Goal: Book appointment/travel/reservation

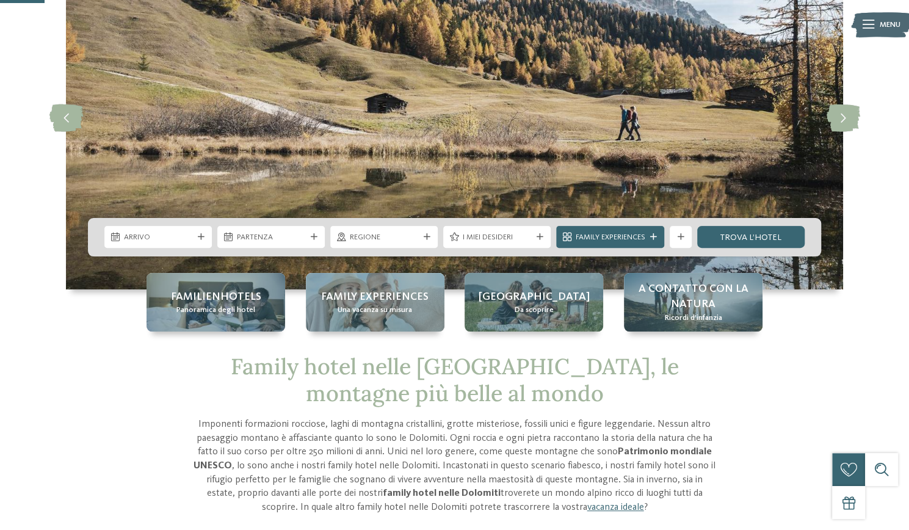
scroll to position [107, 0]
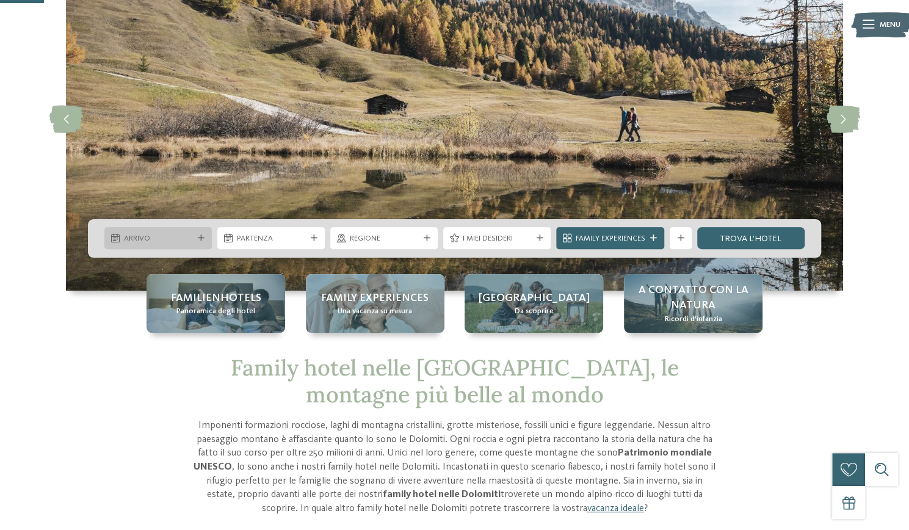
click at [196, 239] on div at bounding box center [200, 238] width 11 height 7
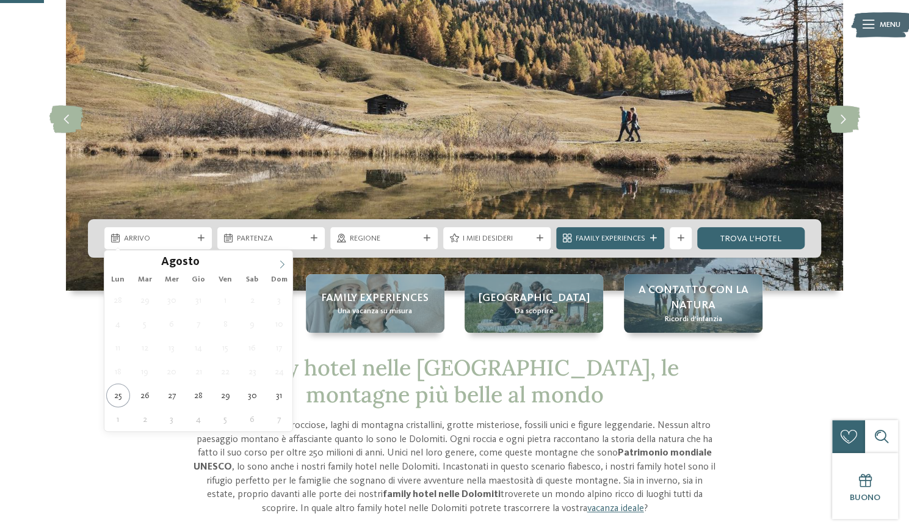
click at [287, 261] on span at bounding box center [282, 260] width 21 height 21
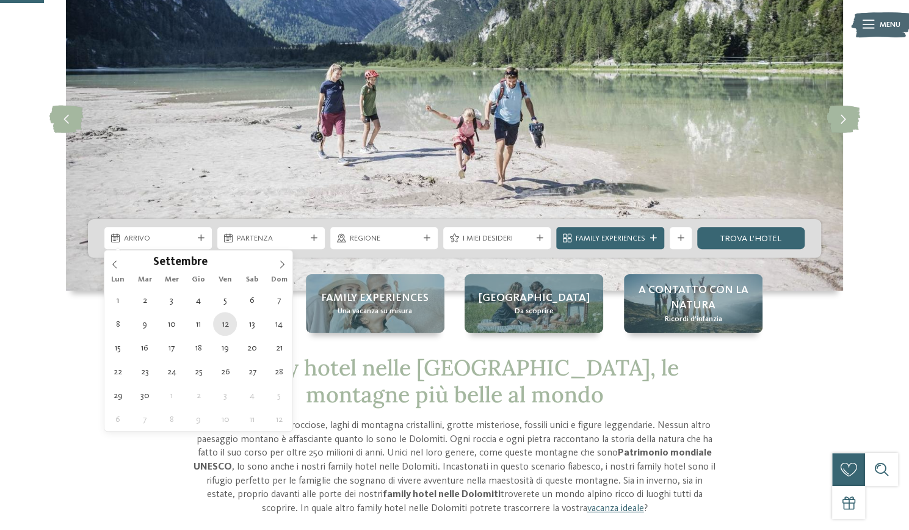
type div "12.09.2025"
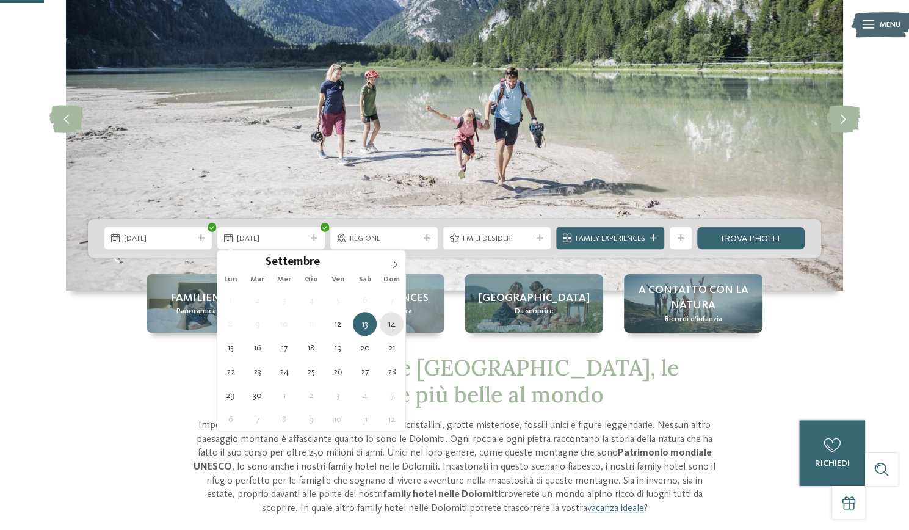
type div "14.09.2025"
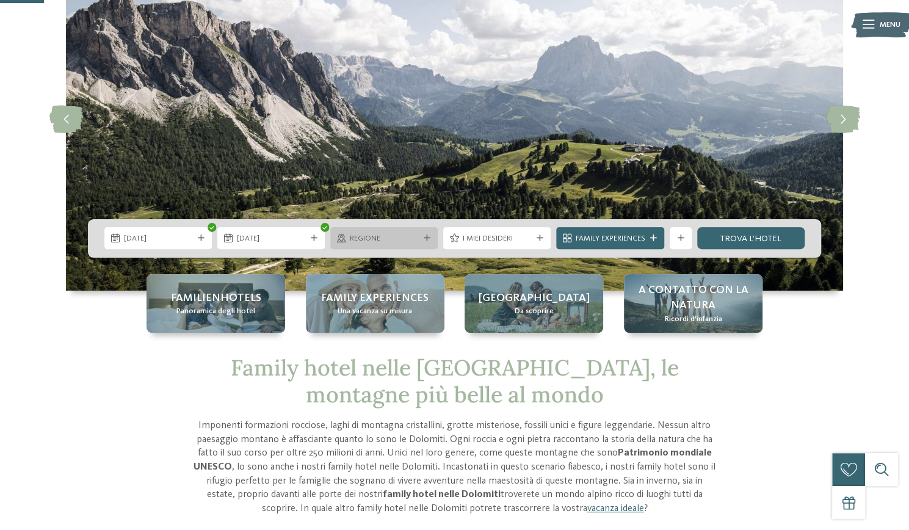
click at [421, 240] on div at bounding box center [426, 238] width 11 height 7
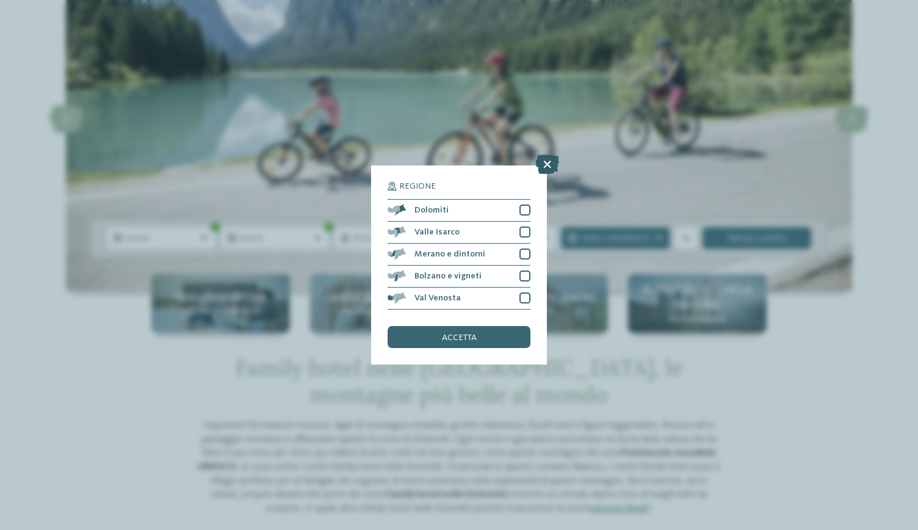
click at [552, 164] on icon at bounding box center [547, 164] width 24 height 20
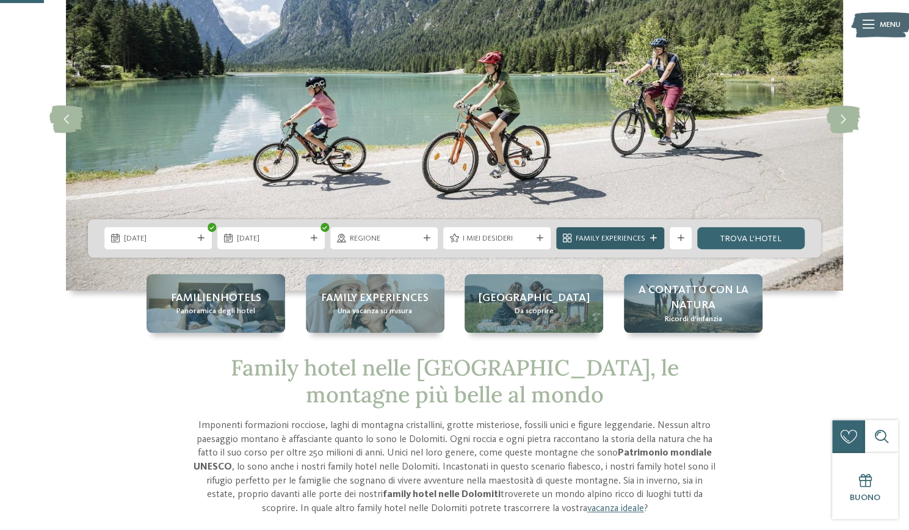
click at [608, 245] on div "Family Experiences" at bounding box center [610, 238] width 108 height 22
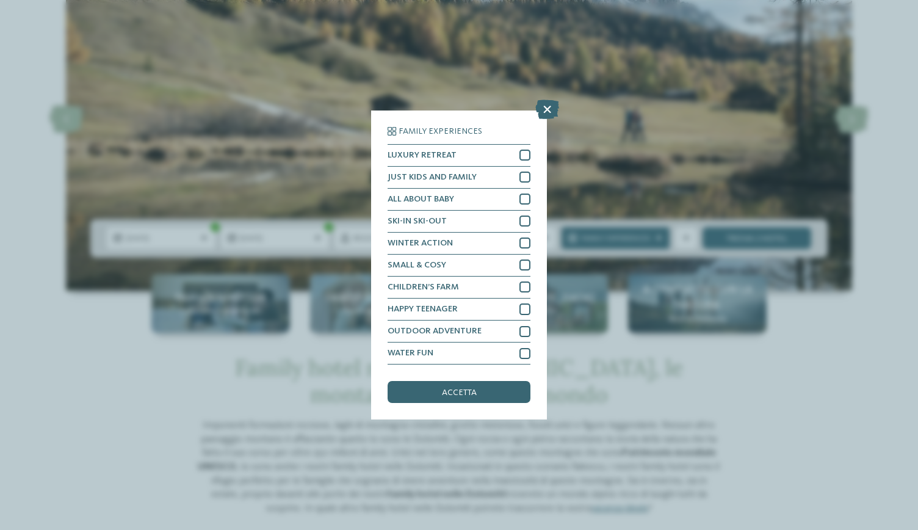
click at [873, 257] on div "Family Experiences LUXURY RETREAT JUST KIDS AND FAMILY" at bounding box center [459, 265] width 918 height 530
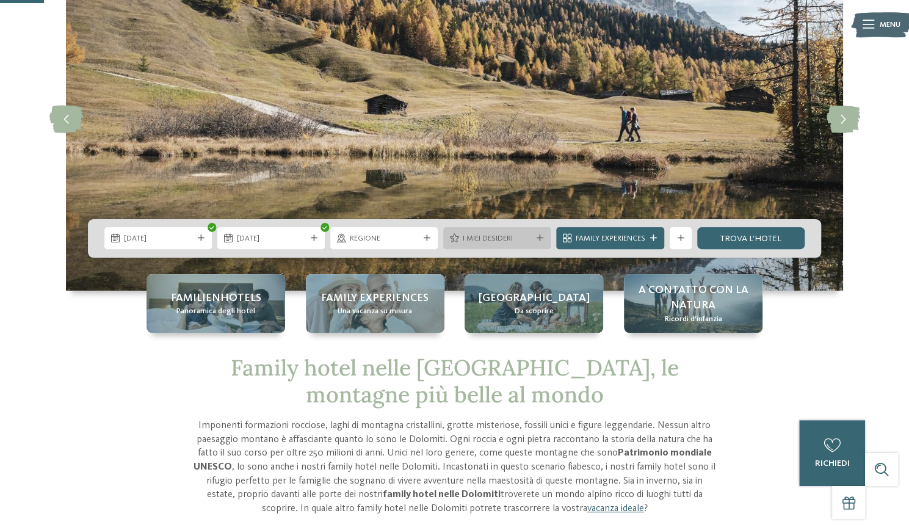
click at [521, 227] on div "I miei desideri" at bounding box center [496, 238] width 107 height 22
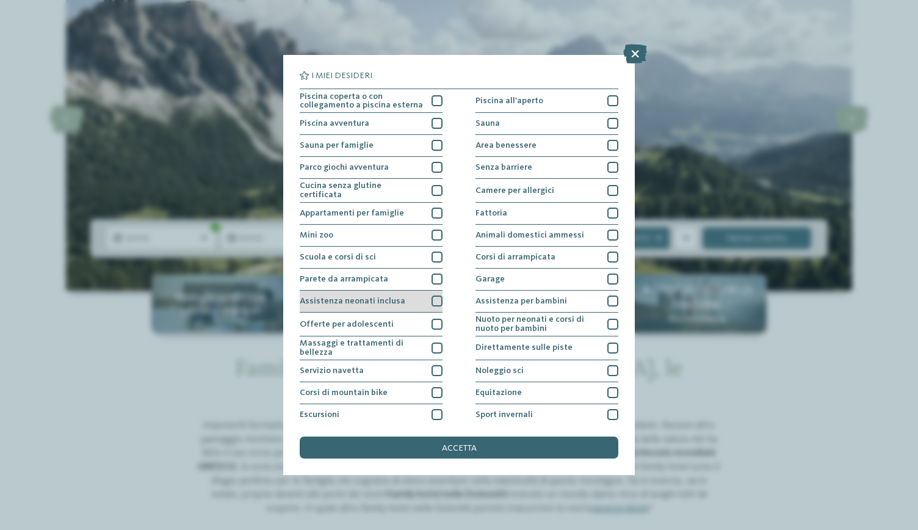
click at [435, 297] on div at bounding box center [437, 300] width 11 height 11
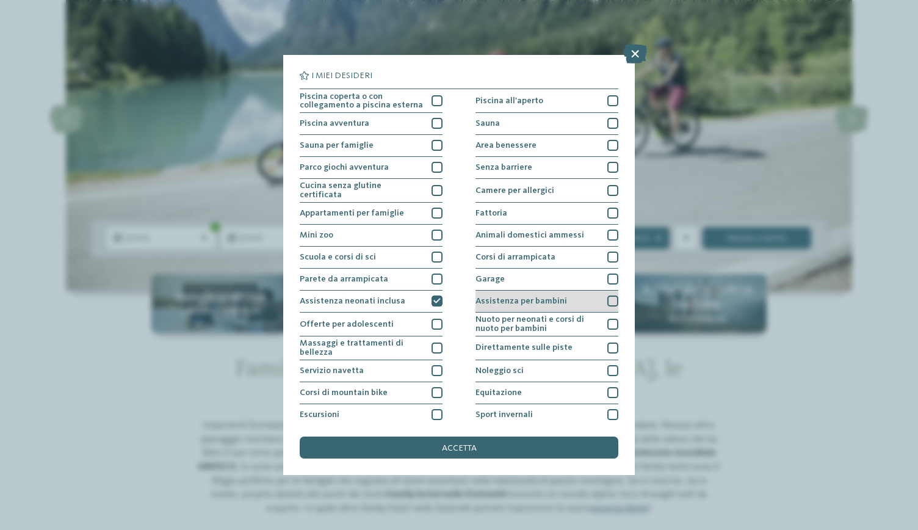
click at [608, 301] on div at bounding box center [612, 300] width 11 height 11
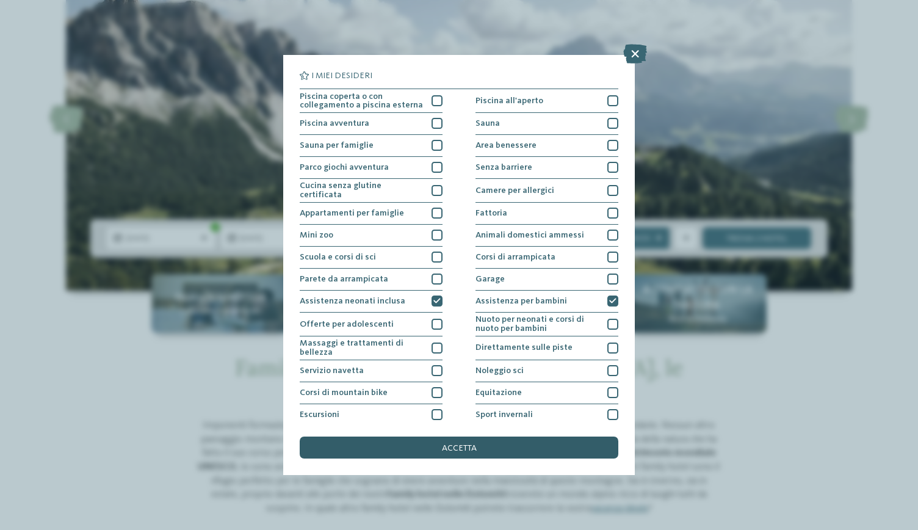
click at [450, 444] on span "accetta" at bounding box center [459, 448] width 35 height 9
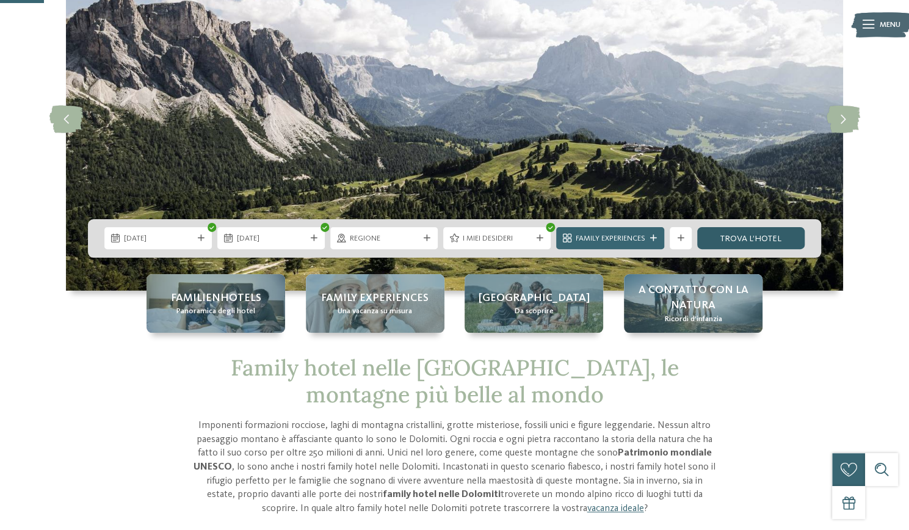
click at [765, 233] on link "trova l’hotel" at bounding box center [750, 238] width 107 height 22
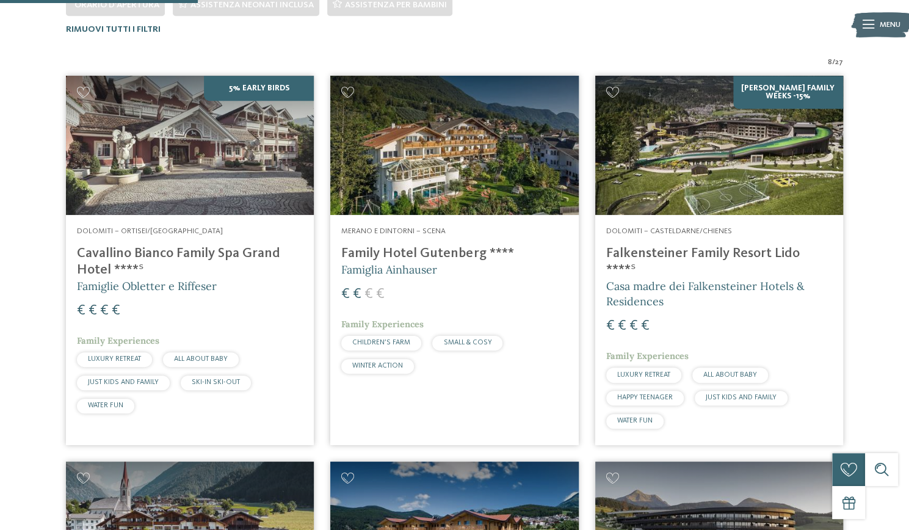
click at [716, 252] on h4 "Falkensteiner Family Resort Lido ****ˢ" at bounding box center [719, 261] width 226 height 33
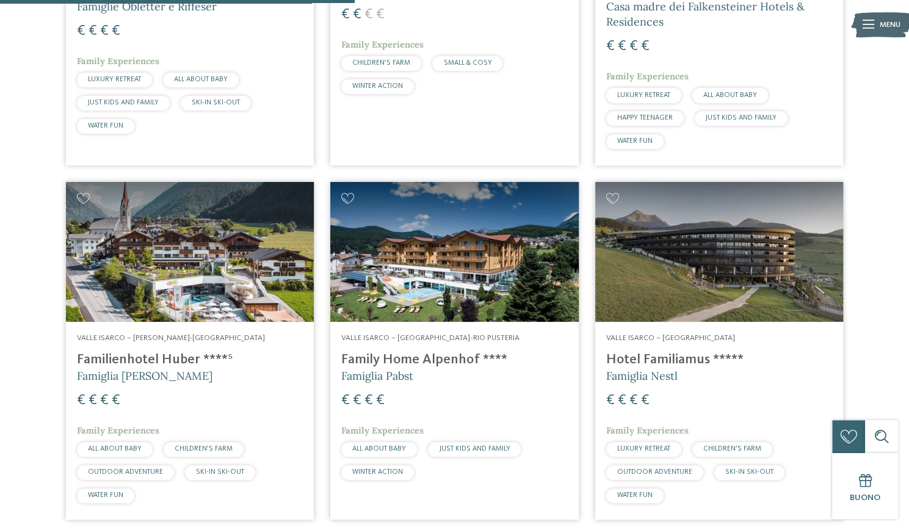
click at [751, 244] on img at bounding box center [719, 251] width 248 height 139
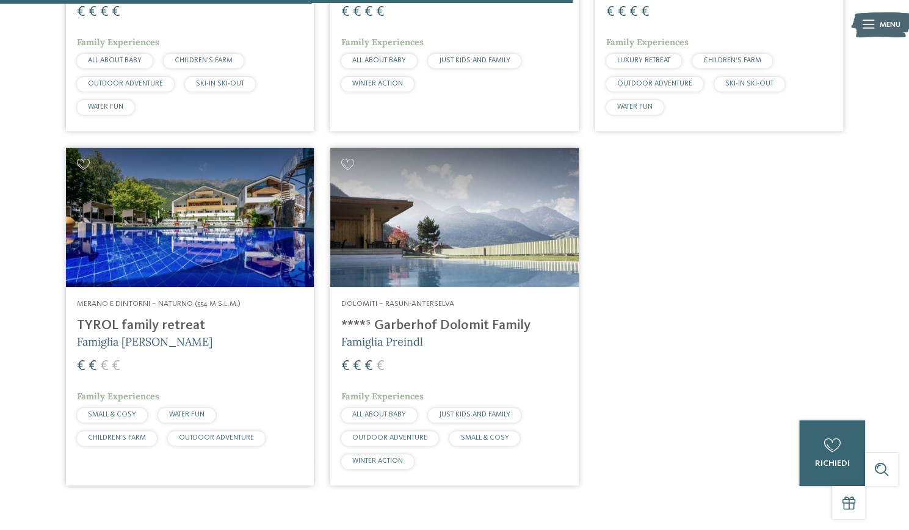
scroll to position [1022, 0]
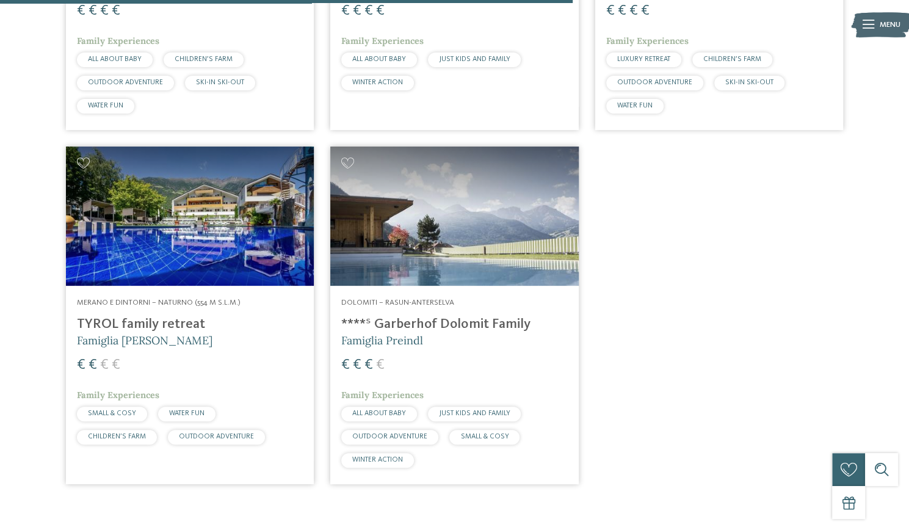
click at [172, 316] on h4 "TYROL family retreat" at bounding box center [190, 324] width 226 height 16
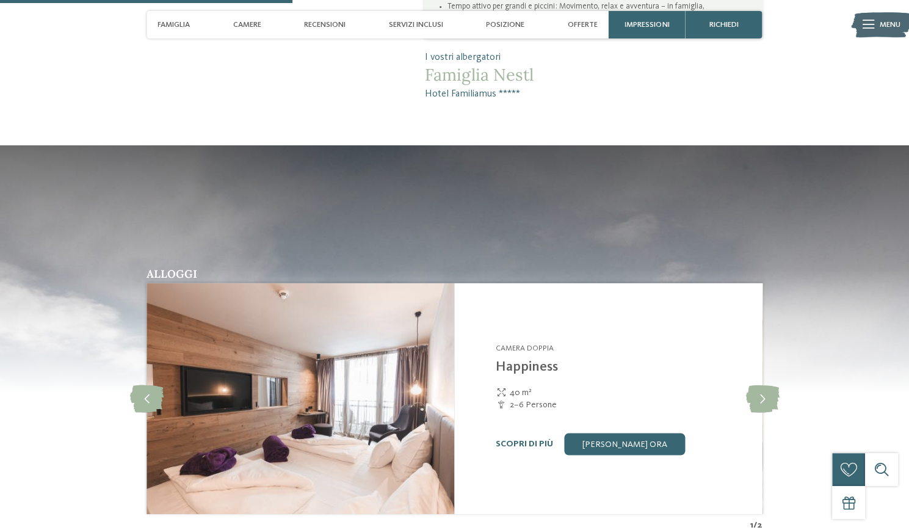
scroll to position [1384, 0]
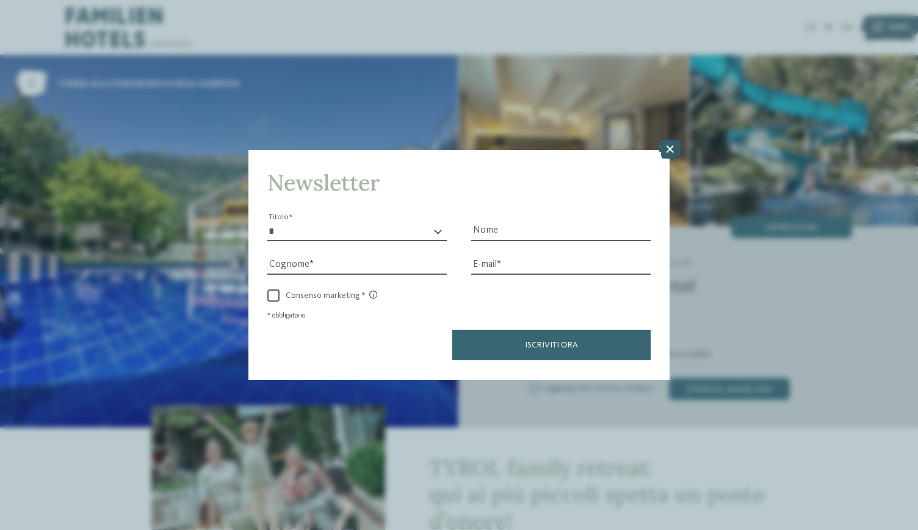
click at [674, 150] on icon at bounding box center [670, 150] width 24 height 20
